Goal: Find specific page/section: Find specific page/section

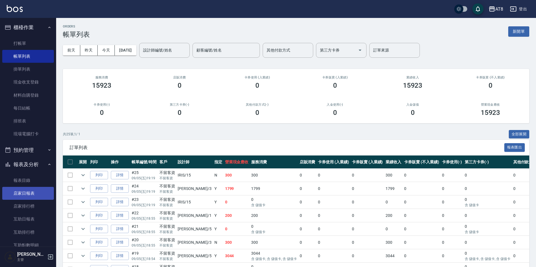
scroll to position [294, 0]
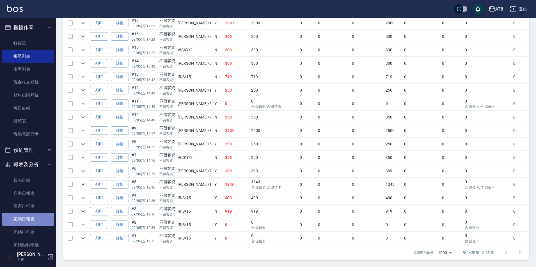
click at [36, 216] on link "互助日報表" at bounding box center [28, 219] width 52 height 13
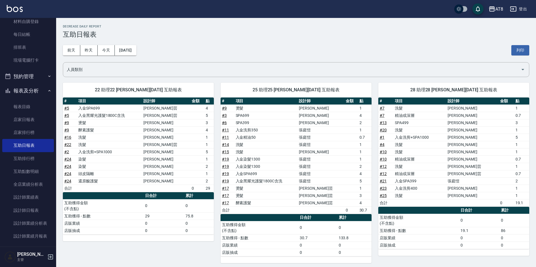
scroll to position [128, 0]
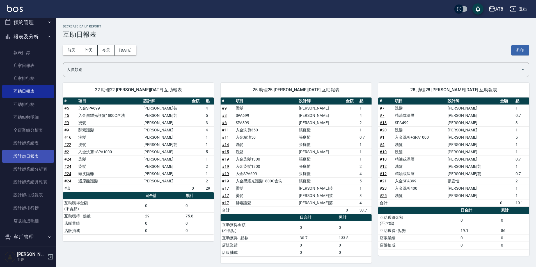
click at [24, 159] on link "設計師日報表" at bounding box center [28, 156] width 52 height 13
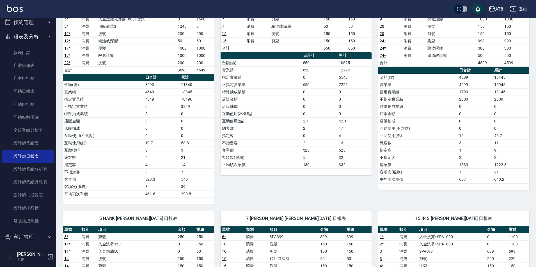
scroll to position [63, 0]
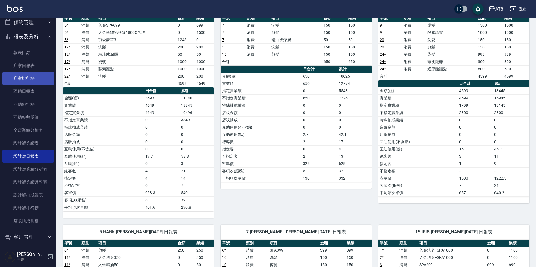
drag, startPoint x: 319, startPoint y: 262, endPoint x: 48, endPoint y: 73, distance: 330.5
click at [48, 73] on link "店家排行榜" at bounding box center [28, 78] width 52 height 13
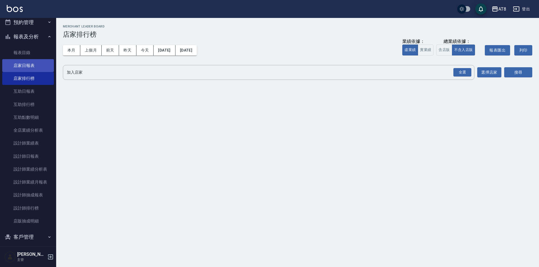
click at [31, 64] on link "店家日報表" at bounding box center [28, 65] width 52 height 13
